Goal: Book appointment/travel/reservation

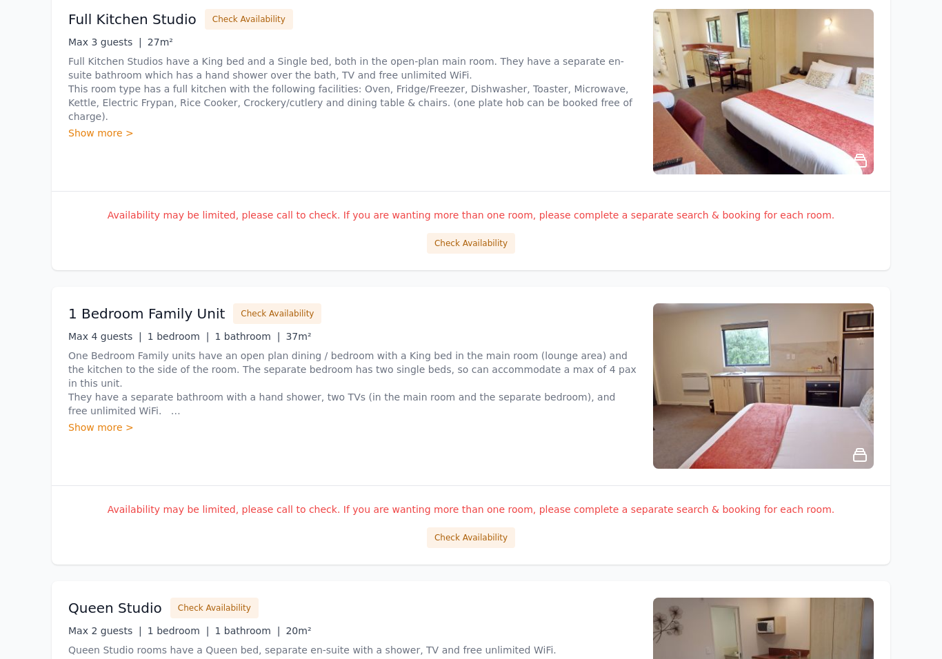
scroll to position [1751, 0]
click at [257, 309] on button "Check Availability" at bounding box center [277, 313] width 88 height 21
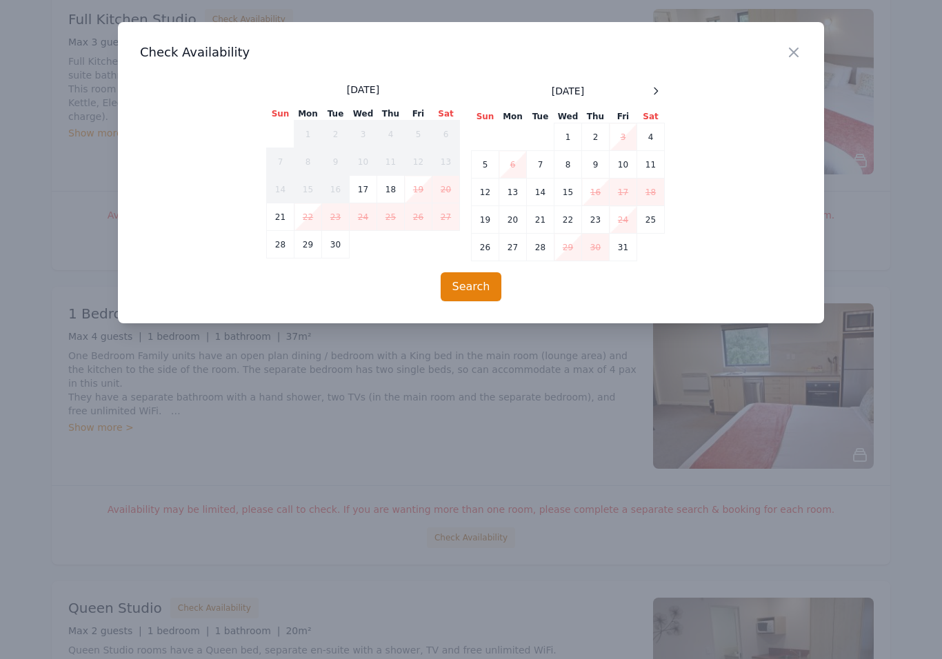
click at [658, 94] on icon at bounding box center [655, 90] width 11 height 11
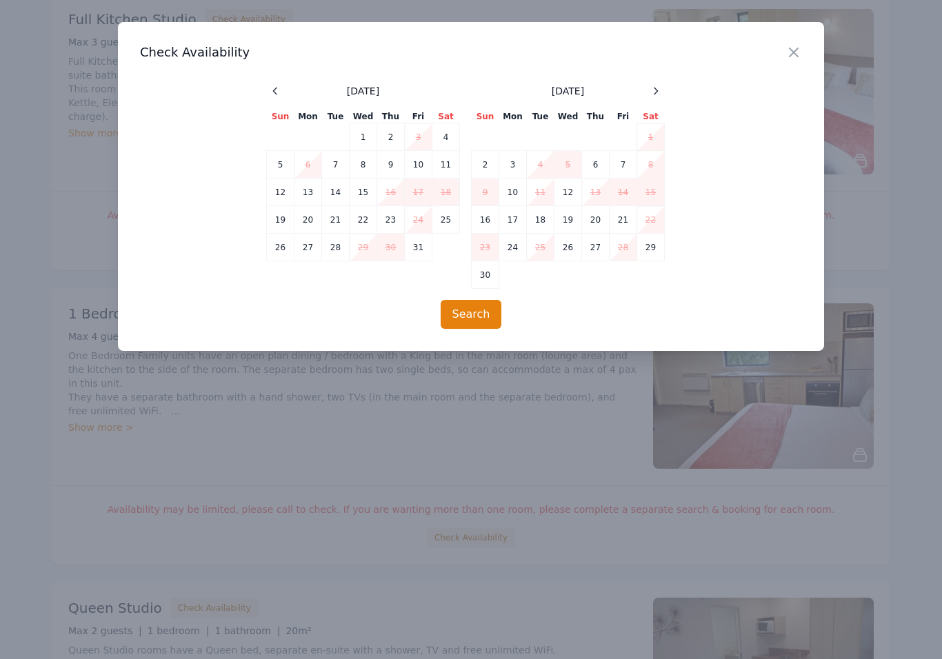
click at [798, 58] on icon "button" at bounding box center [793, 52] width 17 height 17
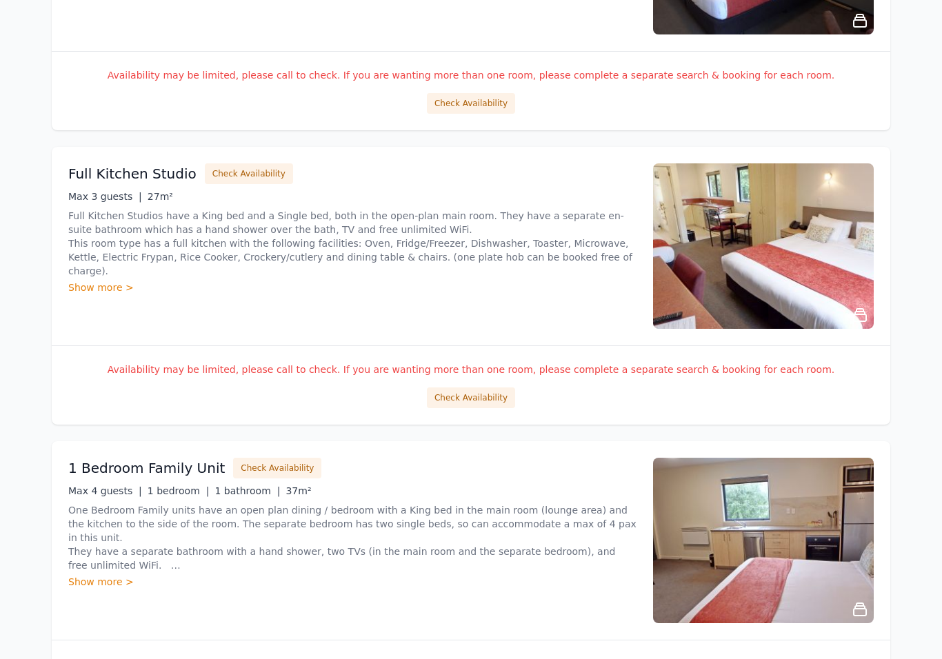
click at [235, 177] on button "Check Availability" at bounding box center [249, 174] width 88 height 21
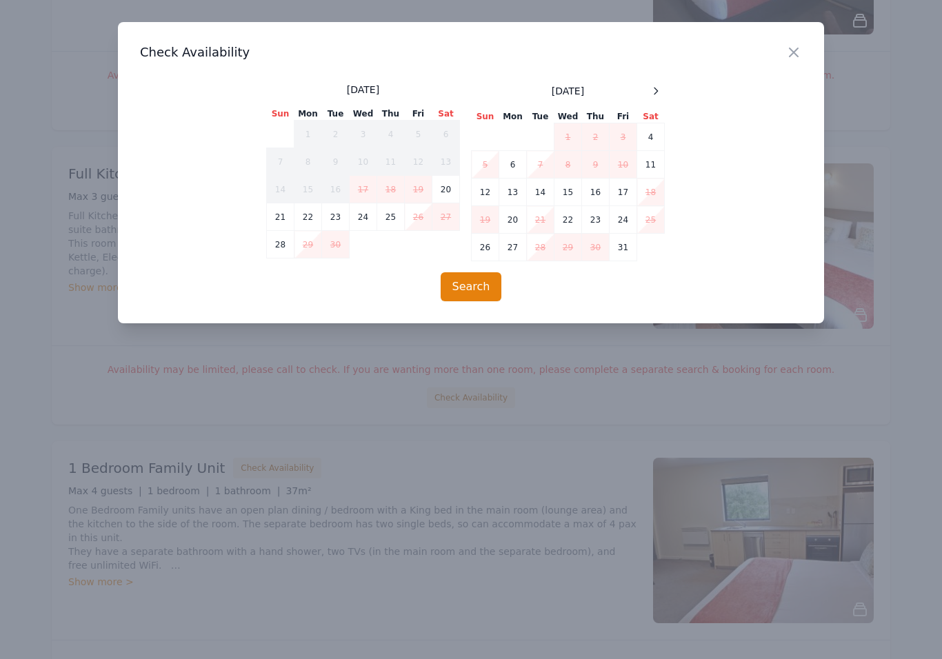
click at [660, 88] on icon at bounding box center [655, 90] width 11 height 11
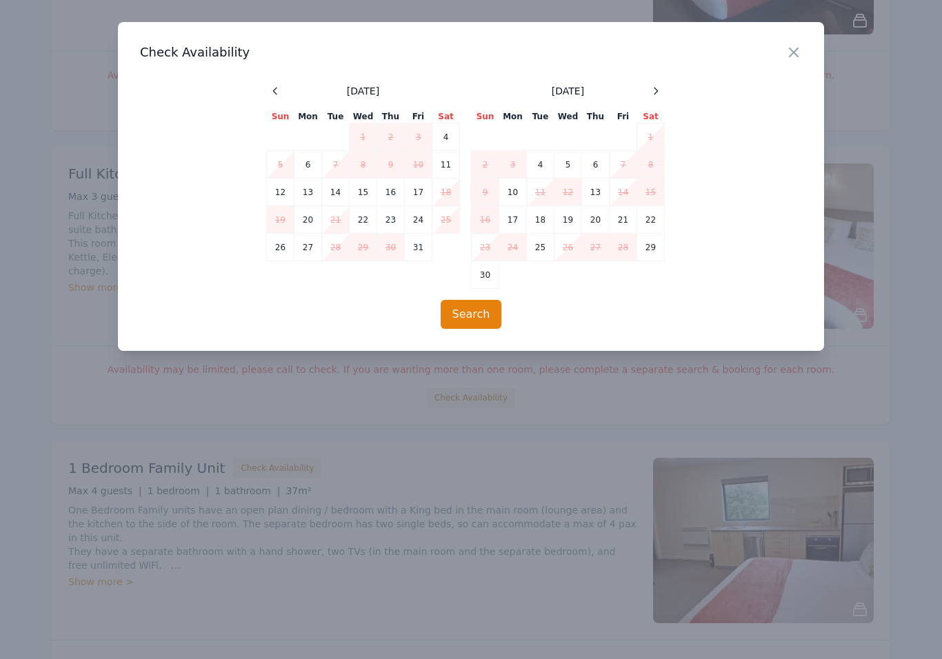
click at [795, 55] on icon "button" at bounding box center [793, 52] width 8 height 8
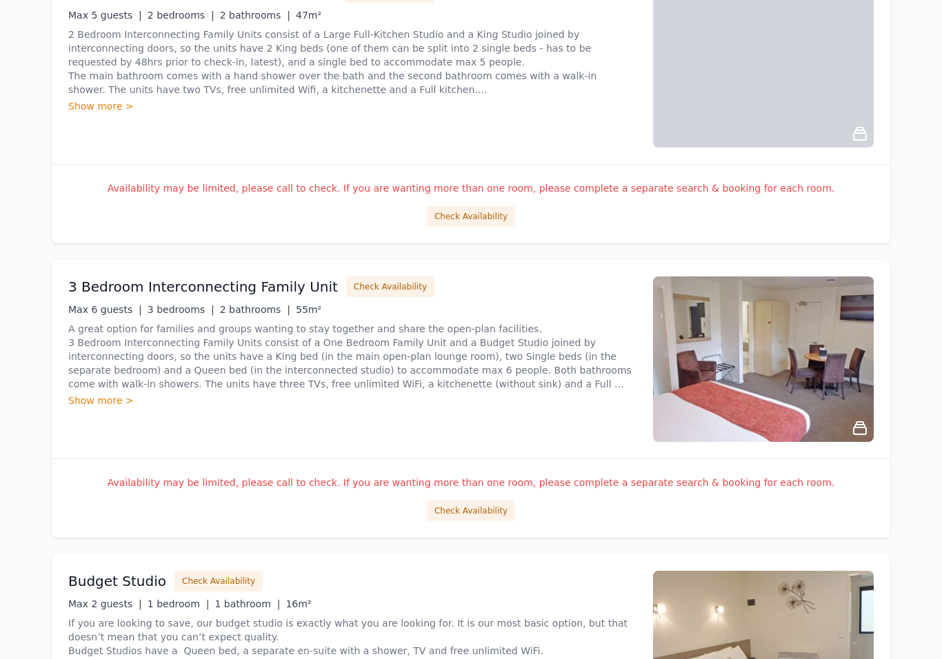
scroll to position [305, 0]
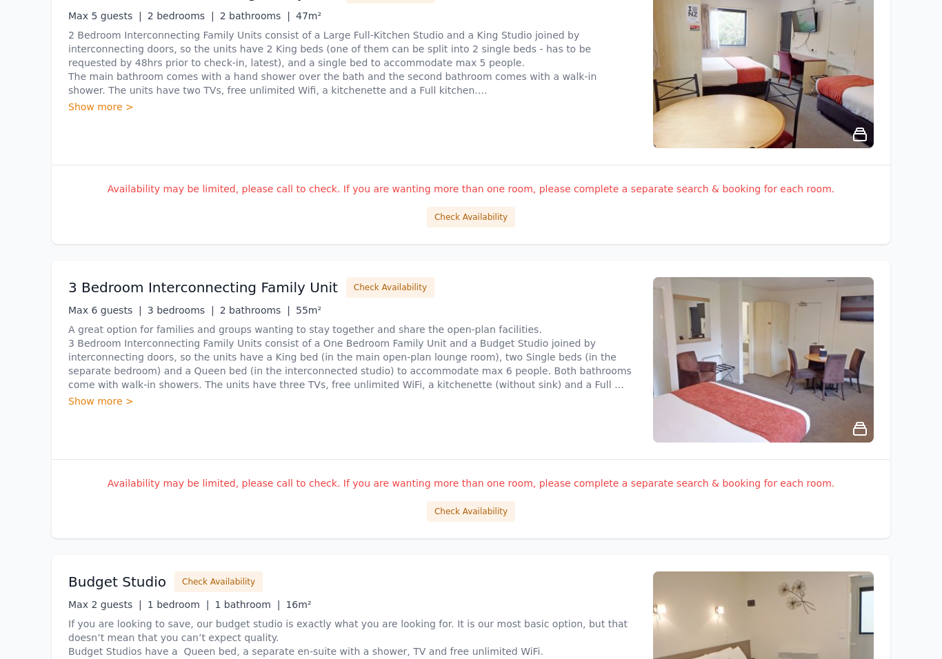
click at [354, 281] on button "Check Availability" at bounding box center [390, 287] width 88 height 21
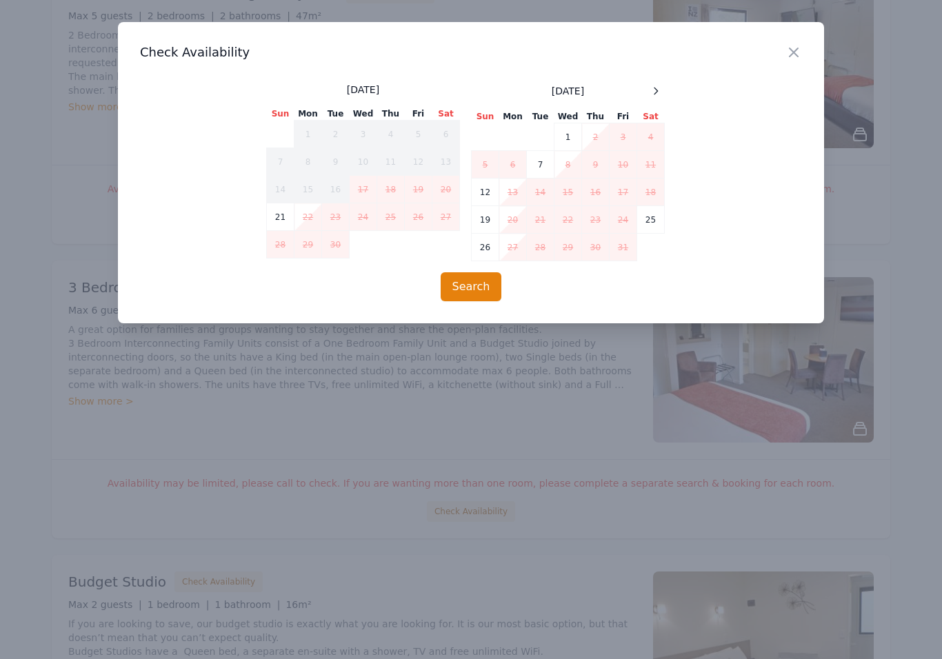
click at [661, 88] on div at bounding box center [655, 91] width 17 height 17
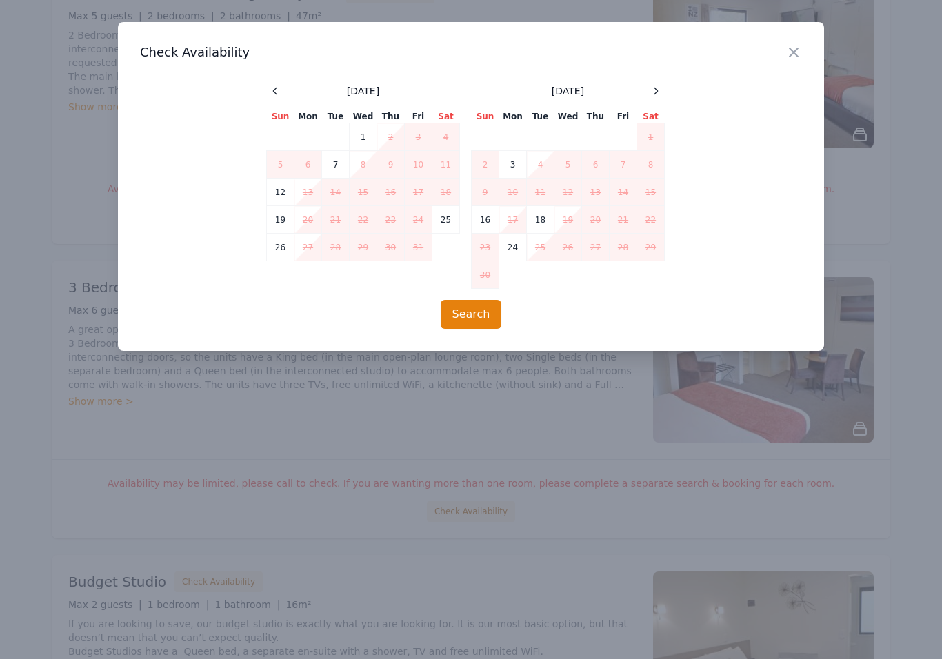
click at [786, 57] on icon "button" at bounding box center [793, 52] width 17 height 17
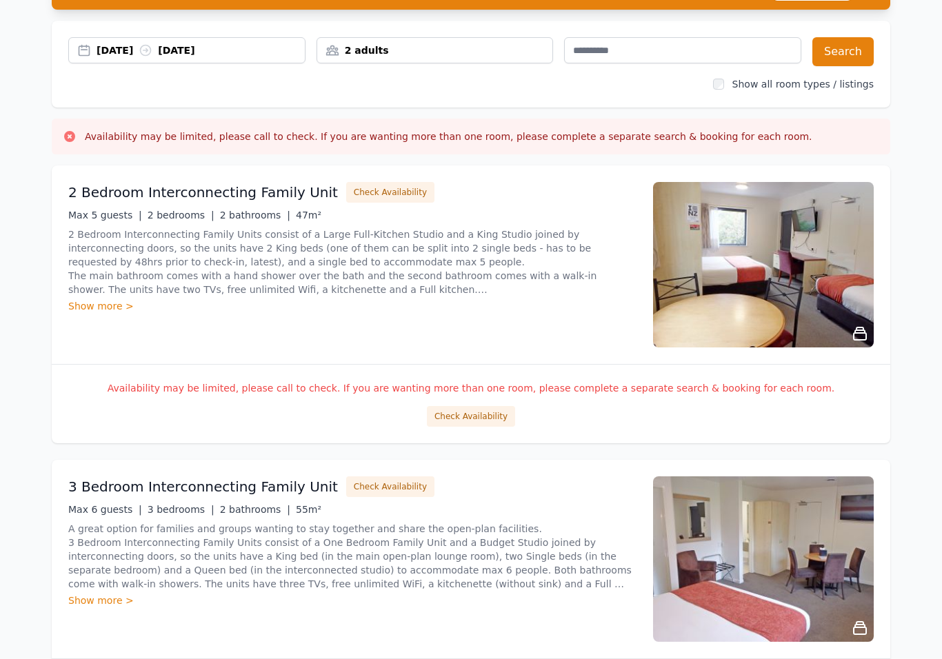
scroll to position [92, 0]
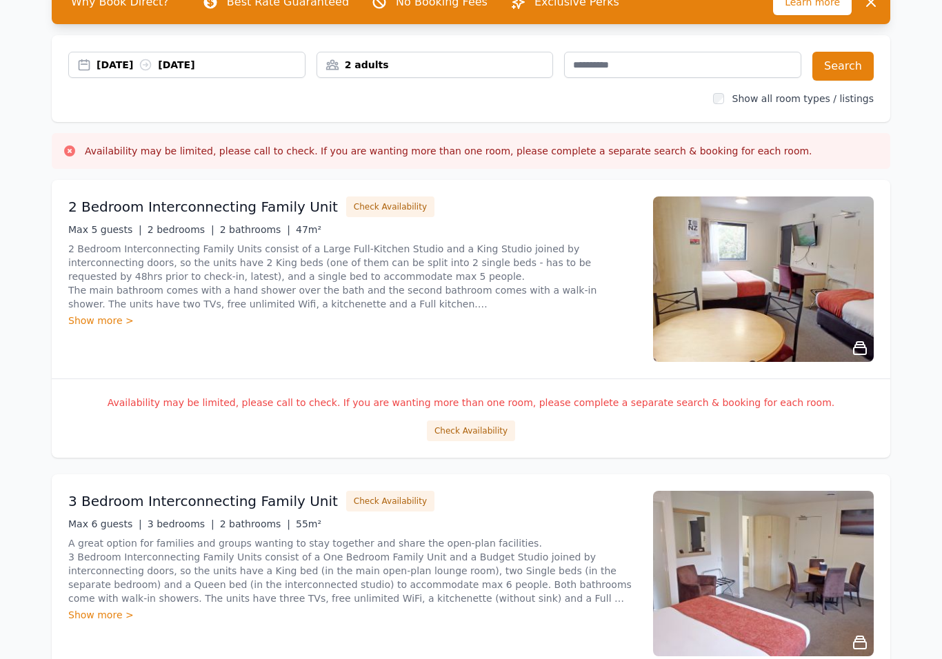
click at [359, 212] on button "Check Availability" at bounding box center [390, 206] width 88 height 21
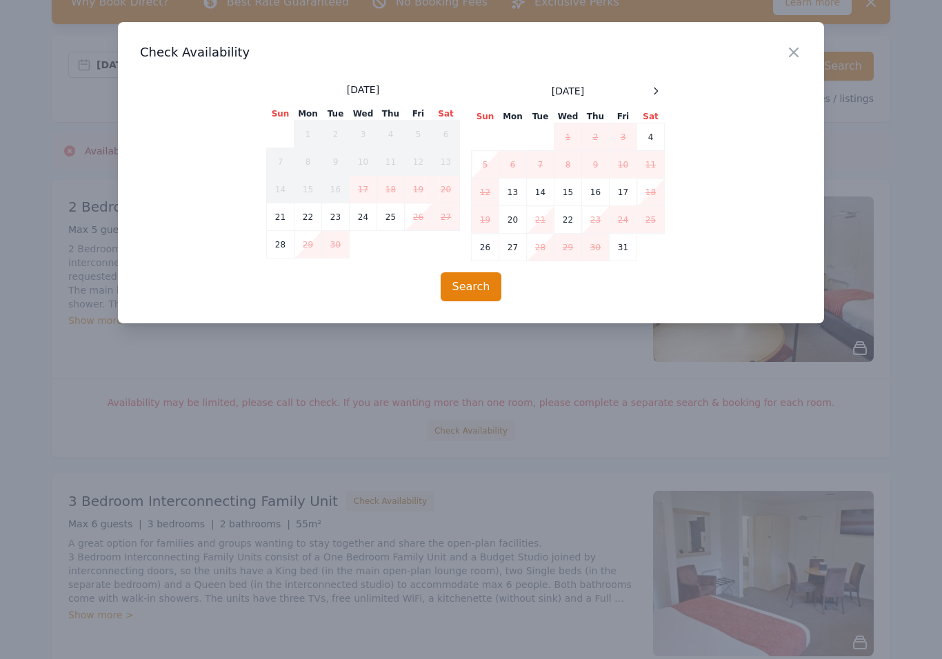
click at [651, 85] on div at bounding box center [655, 91] width 17 height 17
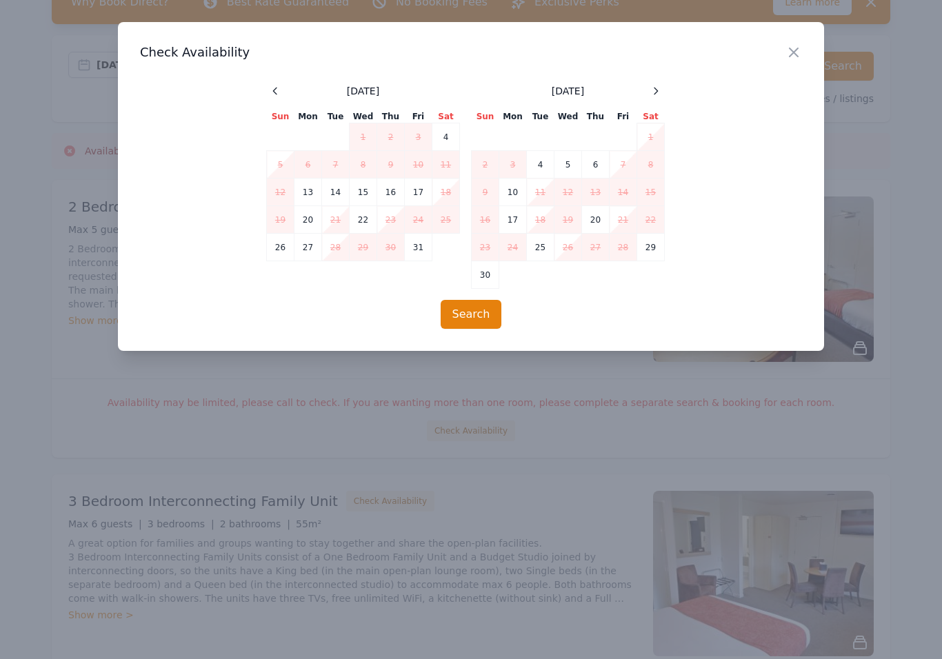
click at [800, 48] on icon "button" at bounding box center [793, 52] width 17 height 17
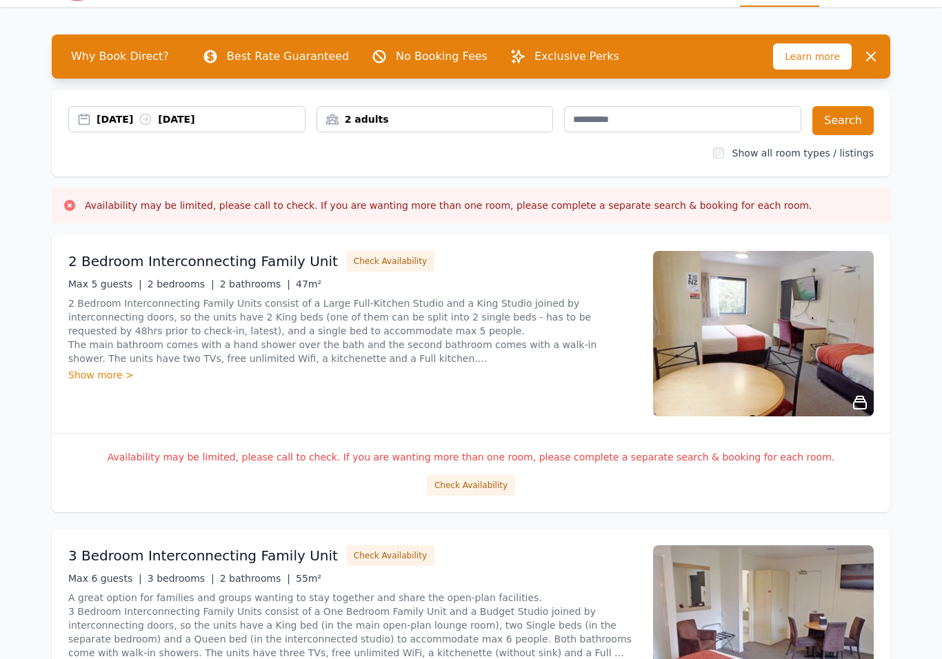
scroll to position [0, 0]
